Goal: Task Accomplishment & Management: Manage account settings

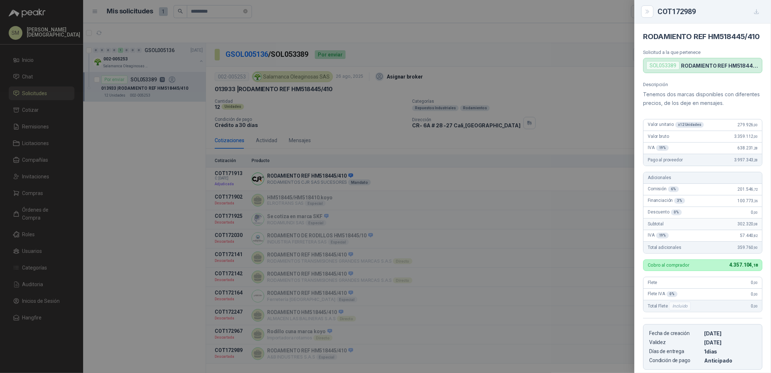
click at [356, 76] on div at bounding box center [385, 186] width 771 height 373
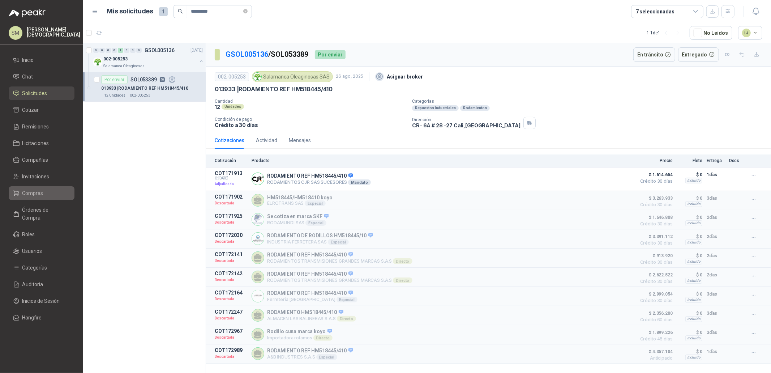
click at [48, 194] on li "Compras" at bounding box center [41, 193] width 57 height 8
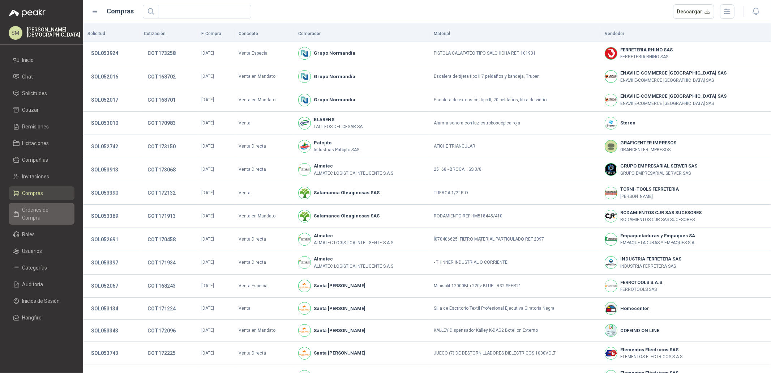
click at [41, 212] on span "Órdenes de Compra" at bounding box center [44, 214] width 45 height 16
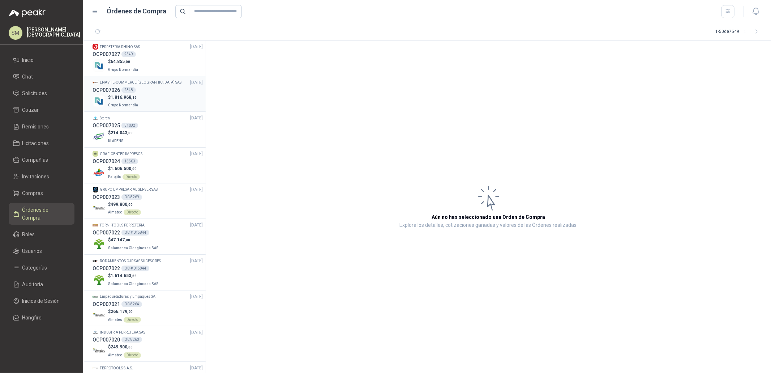
click at [143, 104] on div "$ 1.816.968 ,16 Grupo Normandía" at bounding box center [148, 101] width 110 height 15
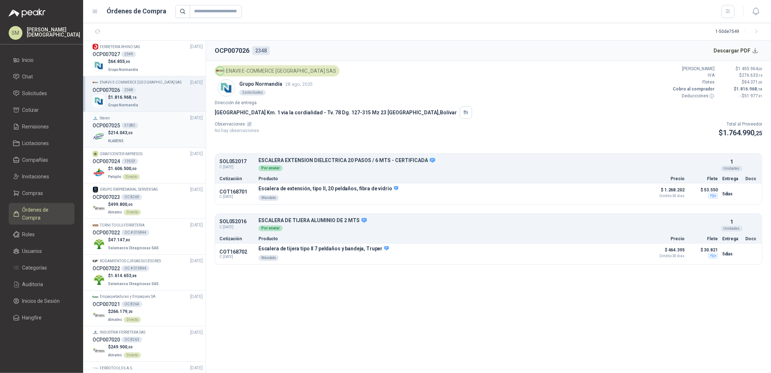
click at [149, 126] on div "OCP007025 51082" at bounding box center [148, 125] width 110 height 8
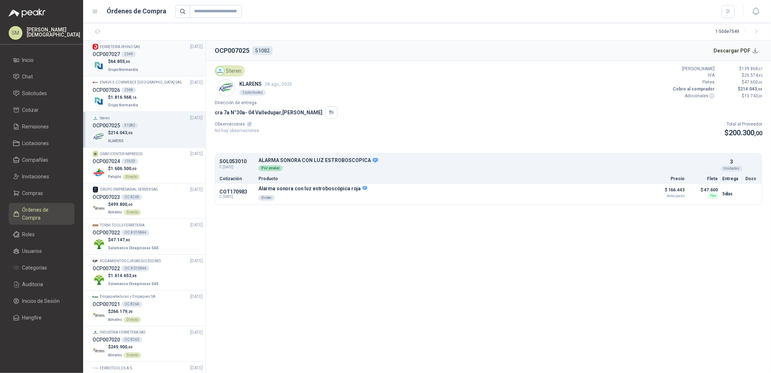
click at [147, 64] on div "$ 64.855 ,00 Grupo Normandía" at bounding box center [148, 65] width 110 height 15
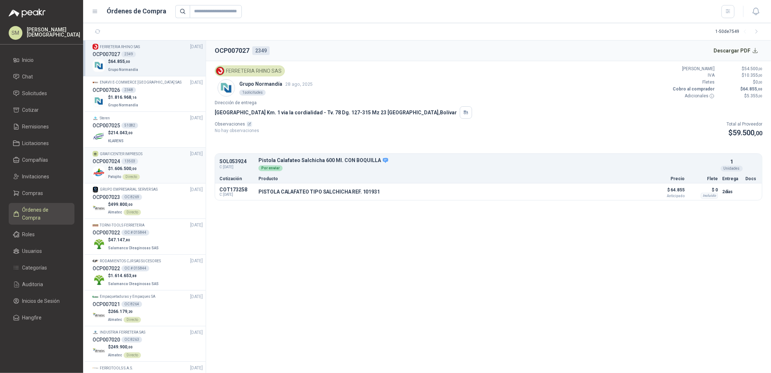
click at [147, 174] on div "$ 1.606.500 ,00 Patojito Directo" at bounding box center [148, 172] width 110 height 15
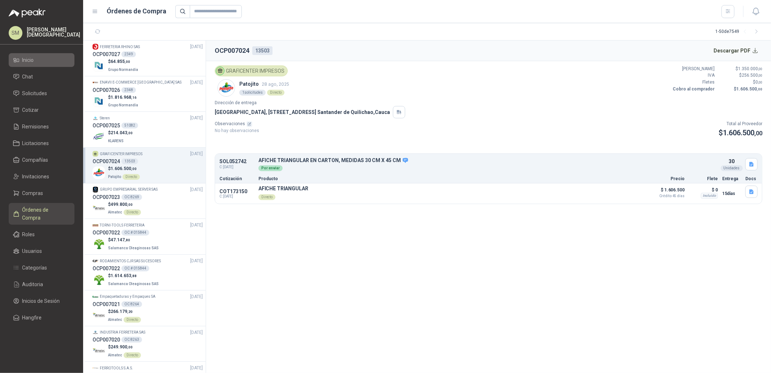
click at [37, 61] on li "Inicio" at bounding box center [41, 60] width 57 height 8
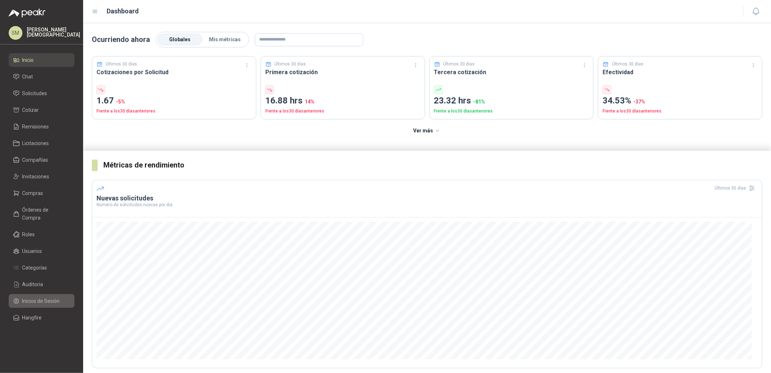
click at [41, 297] on span "Inicios de Sesión" at bounding box center [41, 301] width 38 height 8
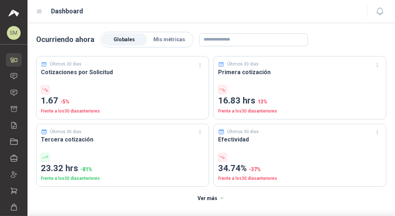
click at [40, 10] on icon at bounding box center [39, 11] width 7 height 7
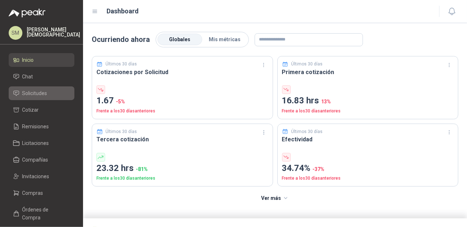
click at [44, 93] on span "Solicitudes" at bounding box center [34, 93] width 25 height 8
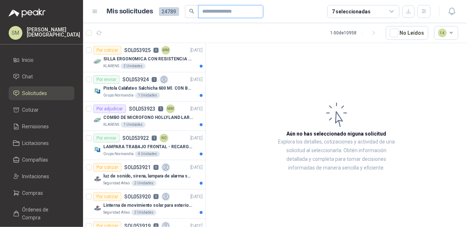
click at [209, 13] on input "text" at bounding box center [228, 11] width 51 height 12
click at [28, 162] on span "Compañías" at bounding box center [35, 160] width 26 height 8
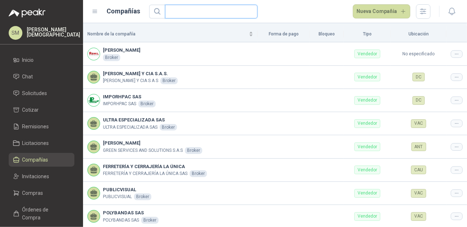
click at [220, 11] on input "text" at bounding box center [209, 11] width 78 height 13
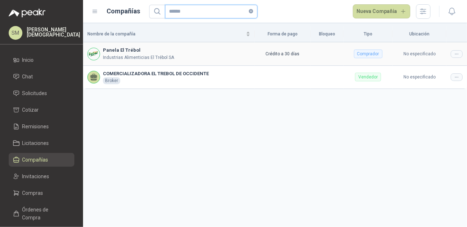
type input "******"
click at [394, 55] on icon at bounding box center [456, 53] width 5 height 5
click at [394, 68] on span "Editar compañía" at bounding box center [438, 66] width 37 height 8
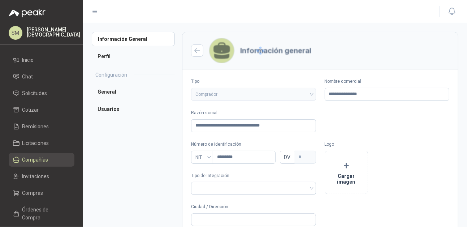
type input "**********"
type input "*********"
type input "*"
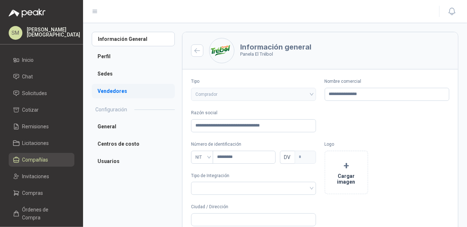
click at [109, 89] on li "Vendedores" at bounding box center [133, 91] width 83 height 14
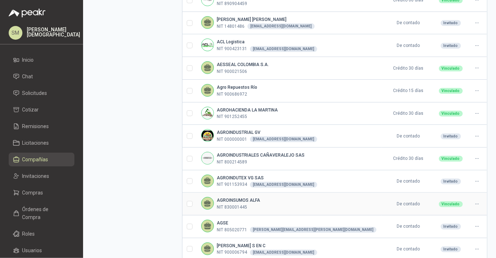
scroll to position [223, 0]
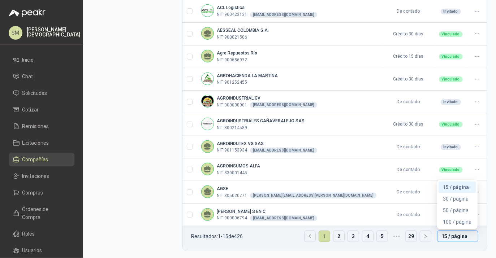
click at [394, 215] on span "15 / página" at bounding box center [458, 236] width 33 height 11
click at [274, 215] on ul "Resultados: 1 - 15 de 426 1 2 3 4 5 ••• 29 15 / página 15 / página 30 / página …" at bounding box center [335, 239] width 305 height 25
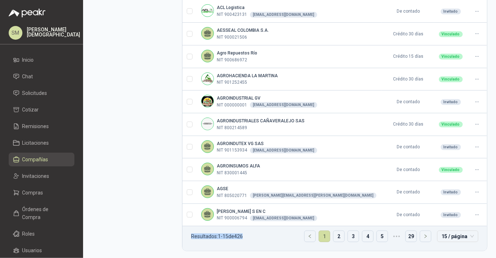
drag, startPoint x: 256, startPoint y: 233, endPoint x: 203, endPoint y: 234, distance: 52.8
click at [190, 215] on ul "Resultados: 1 - 15 de 426 1 2 3 4 5 ••• 29 15 / página 15 / página 30 / página …" at bounding box center [335, 239] width 305 height 25
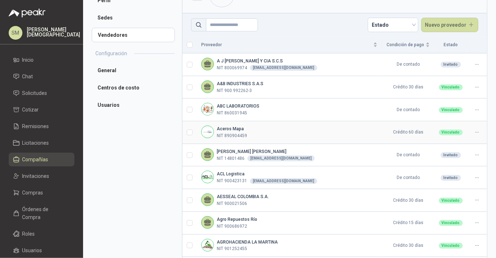
scroll to position [10, 0]
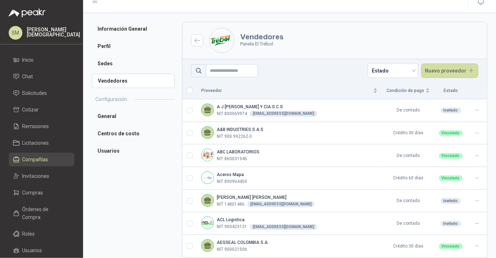
click at [44, 156] on span "Compañías" at bounding box center [35, 160] width 26 height 8
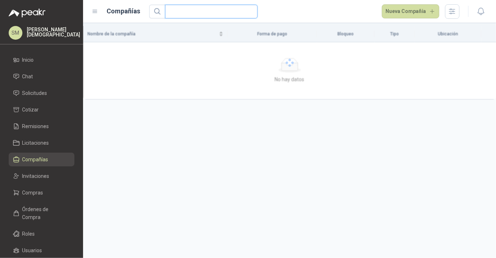
click at [230, 10] on input "text" at bounding box center [209, 11] width 78 height 13
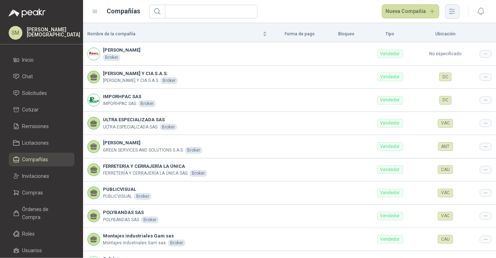
click at [394, 9] on icon "button" at bounding box center [452, 11] width 8 height 8
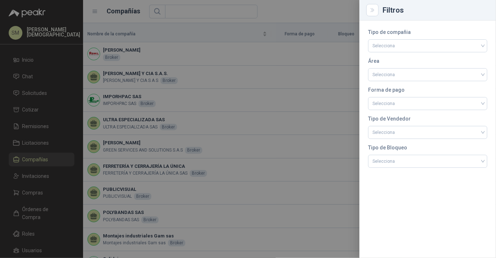
click at [317, 21] on div at bounding box center [248, 129] width 496 height 258
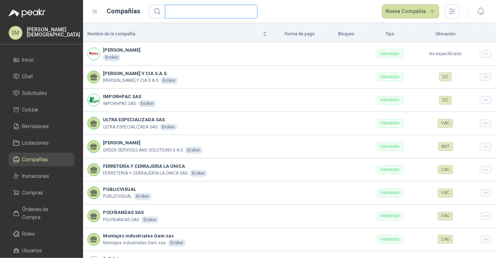
click at [208, 10] on input "text" at bounding box center [209, 11] width 78 height 13
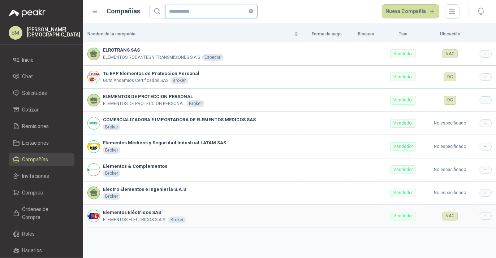
type input "**********"
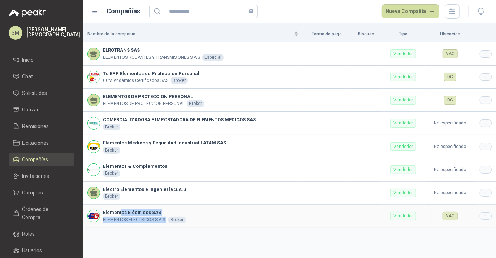
drag, startPoint x: 119, startPoint y: 213, endPoint x: 165, endPoint y: 226, distance: 47.8
click at [165, 215] on td "Elementos Eléctricos SAS ELEMENTOS ELECTRICOS S.A.S. Broker" at bounding box center [193, 216] width 220 height 23
click at [394, 213] on div at bounding box center [486, 217] width 12 height 8
click at [394, 215] on div "Nombre de la compañía Forma de pago Bloqueo Tipo Ubicación ELROTRANS SAS ELEMEN…" at bounding box center [289, 140] width 413 height 235
click at [394, 215] on icon at bounding box center [485, 216] width 5 height 5
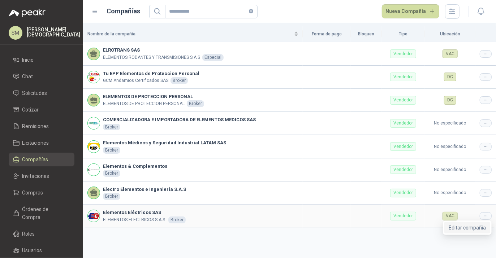
click at [394, 215] on span "Editar compañía" at bounding box center [467, 228] width 37 height 8
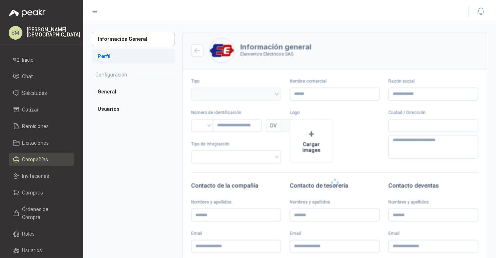
type input "**********"
type input "*********"
type input "*"
type input "*****"
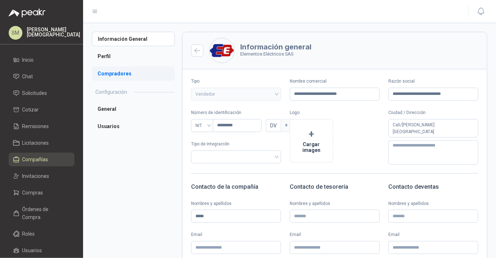
click at [125, 77] on li "Compradores" at bounding box center [133, 74] width 83 height 14
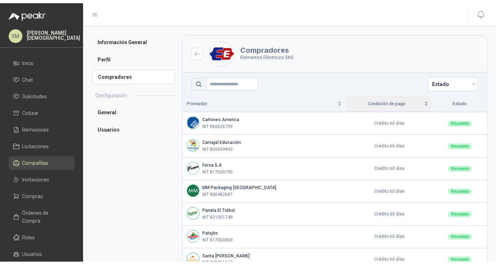
scroll to position [17, 0]
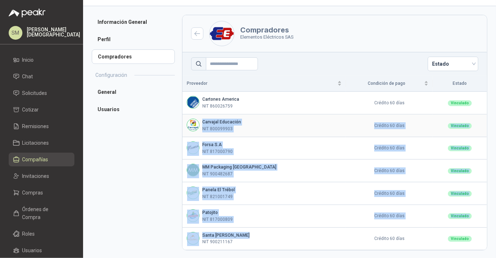
drag, startPoint x: 244, startPoint y: 235, endPoint x: 206, endPoint y: 110, distance: 130.6
click at [207, 112] on tbody "Cartones America NIT 860026759 Crédito 60 días Vinculado [PERSON_NAME] Educació…" at bounding box center [335, 171] width 305 height 159
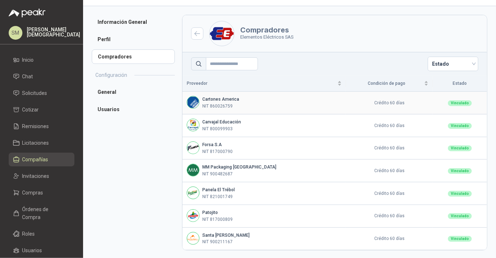
click at [204, 103] on p "NIT 860026759" at bounding box center [217, 106] width 30 height 7
drag, startPoint x: 241, startPoint y: 28, endPoint x: 299, endPoint y: 40, distance: 58.8
click at [299, 40] on header "Compradores Elementos Eléctricos SAS" at bounding box center [335, 33] width 305 height 37
drag, startPoint x: 443, startPoint y: 102, endPoint x: 462, endPoint y: 103, distance: 18.8
click at [394, 103] on div "Vinculado" at bounding box center [460, 103] width 24 height 6
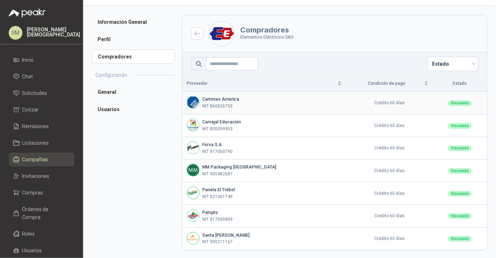
click at [394, 106] on td "Vinculado" at bounding box center [460, 103] width 54 height 23
click at [394, 101] on div "Vinculado" at bounding box center [460, 103] width 24 height 6
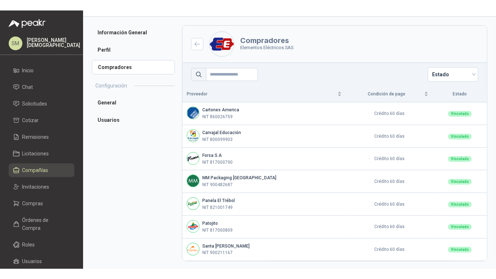
scroll to position [0, 0]
